Goal: Information Seeking & Learning: Learn about a topic

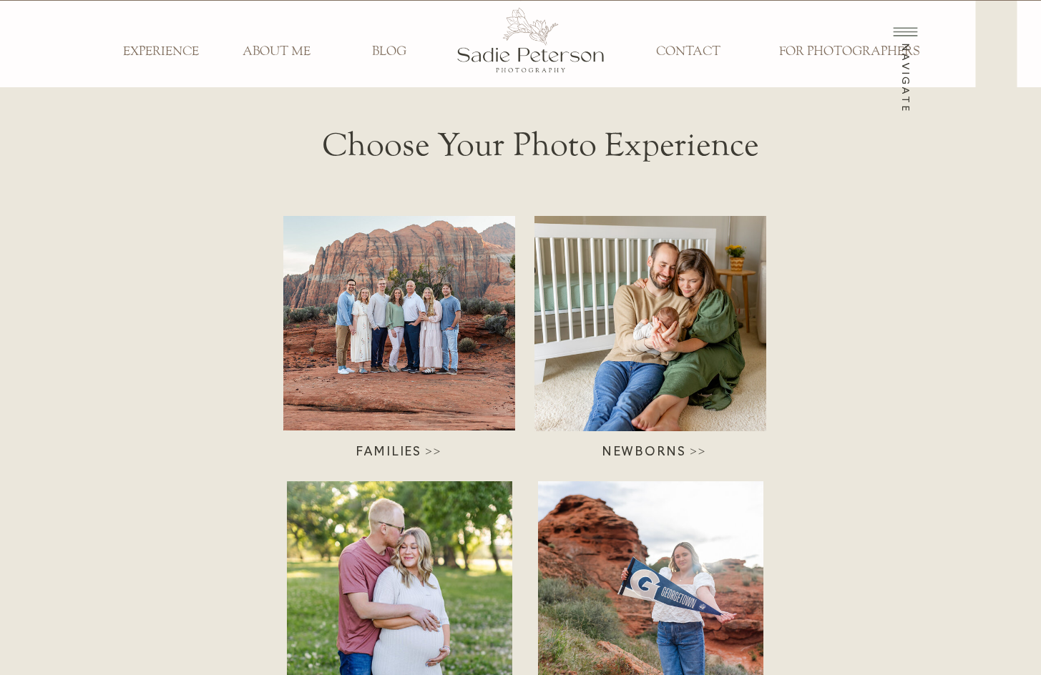
click at [411, 284] on div at bounding box center [399, 323] width 232 height 215
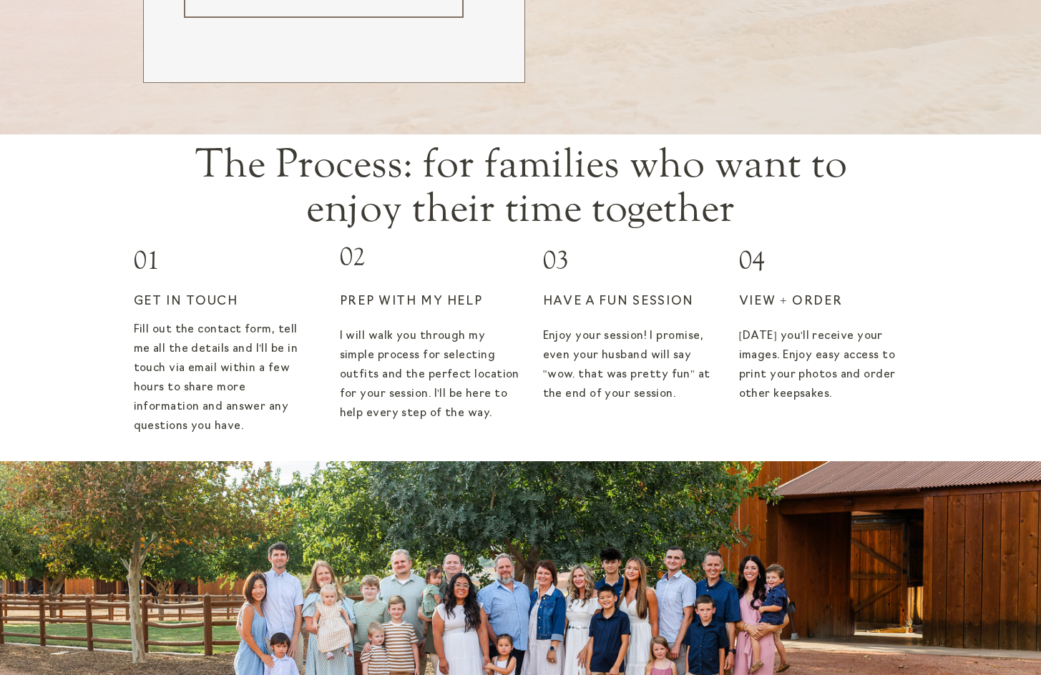
scroll to position [2503, 0]
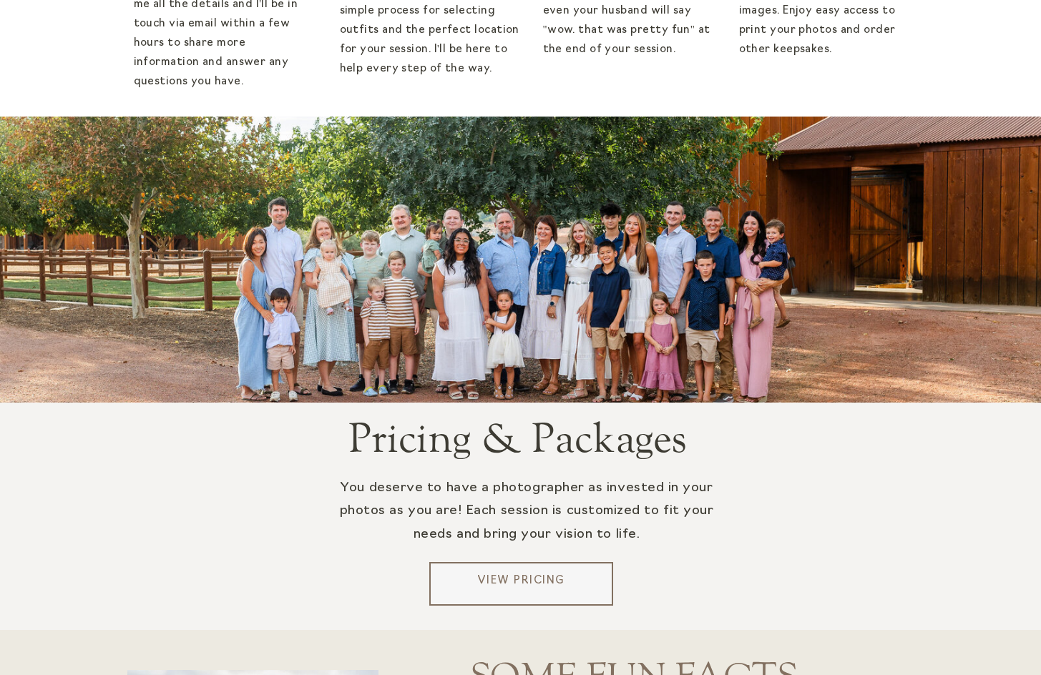
click at [506, 596] on div at bounding box center [521, 584] width 184 height 44
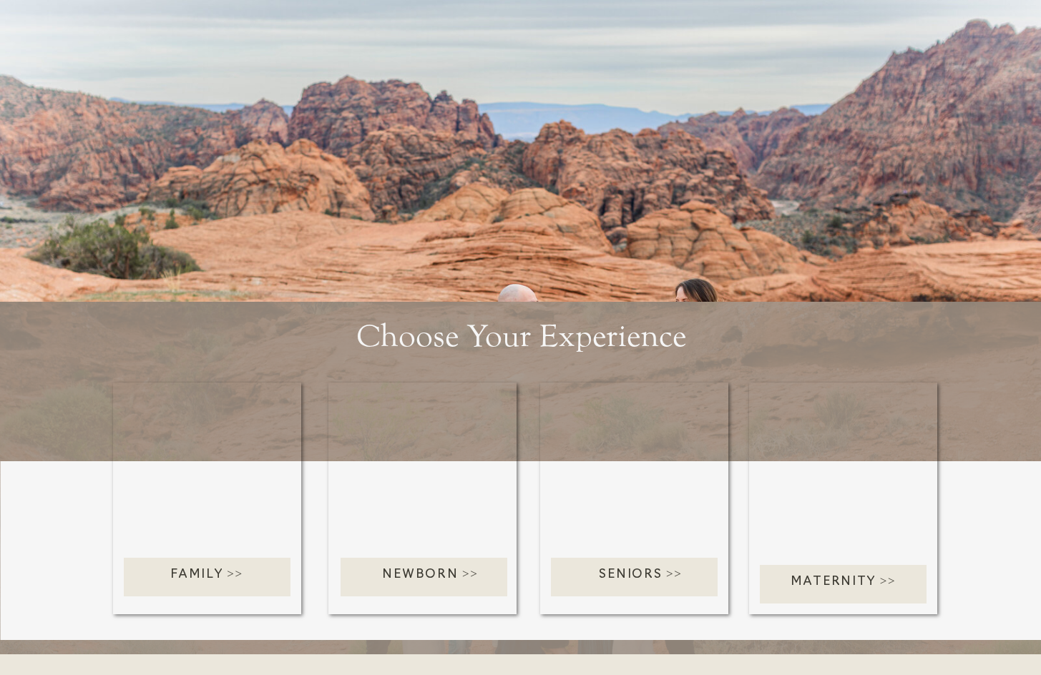
scroll to position [3004, 0]
